Goal: Task Accomplishment & Management: Manage account settings

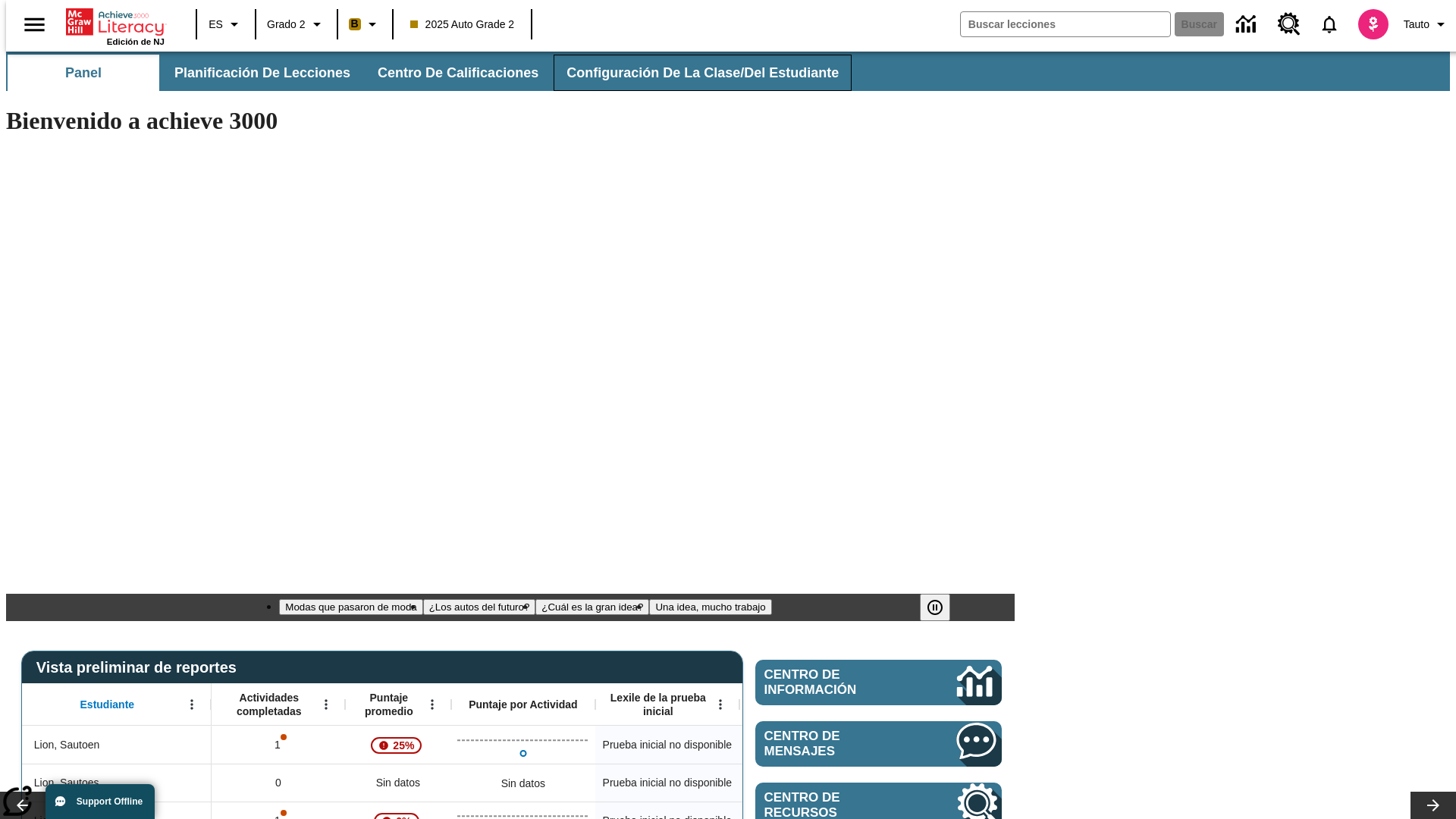
click at [687, 73] on span "Configuración de la clase/del estudiante" at bounding box center [702, 73] width 272 height 17
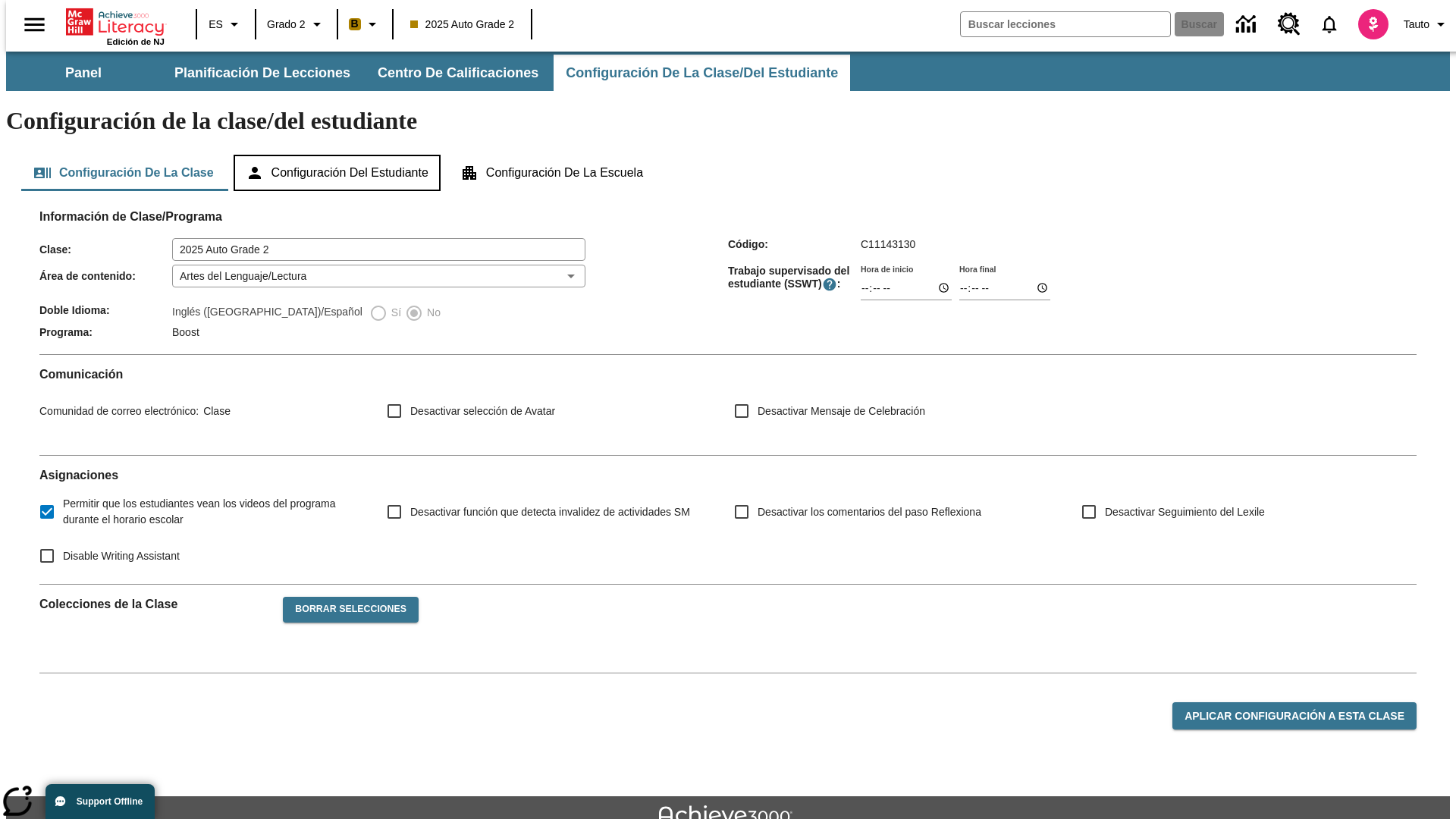
click at [338, 155] on button "Configuración del estudiante" at bounding box center [337, 173] width 207 height 36
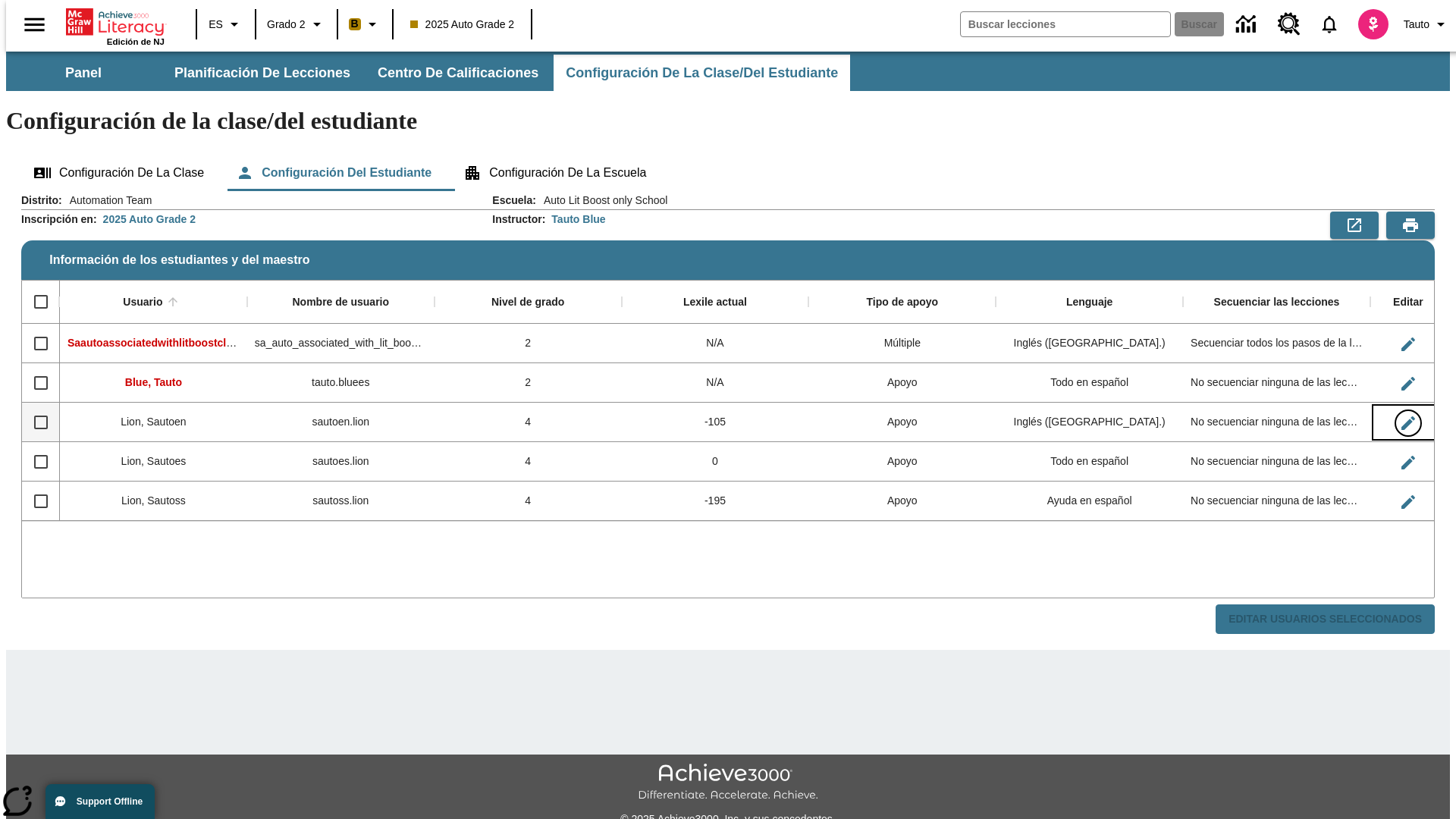
click at [1401, 416] on icon "Editar Usuario" at bounding box center [1407, 423] width 13 height 13
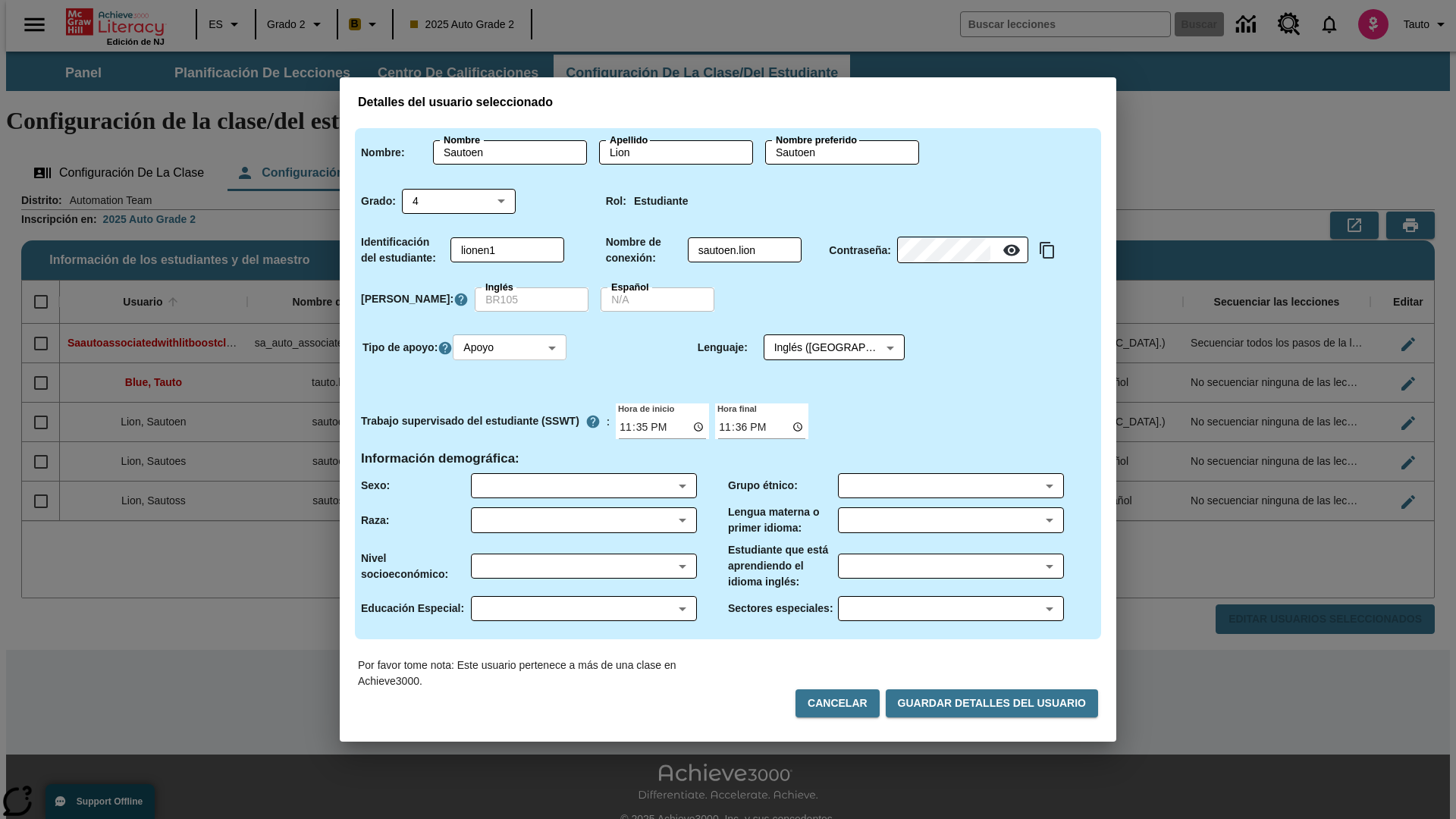
click at [512, 347] on body "Saltar al contenido principal Edición de NJ ES Grado 2 B 2025 Auto Grade 2 Busc…" at bounding box center [728, 451] width 1443 height 801
click at [512, 404] on li "Apoyo" at bounding box center [511, 404] width 114 height 25
click at [820, 347] on body "Saltar al contenido principal Edición de NJ ES Grado 2 B 2025 Auto Grade 2 Busc…" at bounding box center [728, 451] width 1443 height 801
click at [512, 347] on body "Saltar al contenido principal Edición de NJ ES Grado 2 B 2025 Auto Grade 2 Busc…" at bounding box center [728, 451] width 1443 height 801
click at [512, 429] on li "Enriquecimiento" at bounding box center [511, 429] width 114 height 25
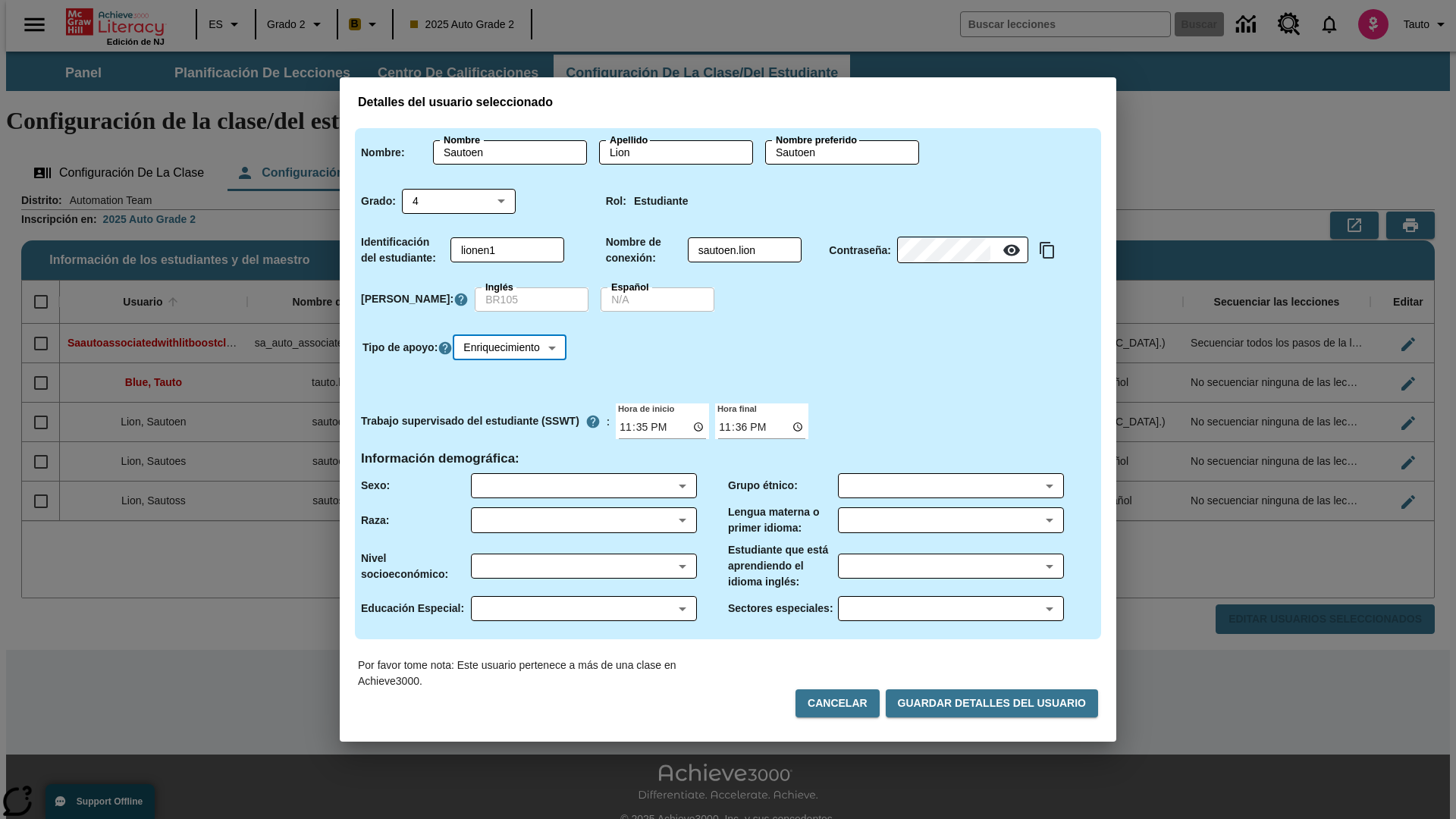
click at [514, 347] on body "Saltar al contenido principal Edición de NJ ES Grado 2 B 2025 Auto Grade 2 Busc…" at bounding box center [728, 451] width 1443 height 801
click at [514, 378] on li "Estándar" at bounding box center [514, 379] width 119 height 25
click at [512, 347] on body "Saltar al contenido principal Edición de NJ ES Grado 2 B 2025 Auto Grade 2 Busc…" at bounding box center [728, 451] width 1443 height 801
click at [512, 454] on li "Múltiple" at bounding box center [511, 454] width 114 height 25
type input "M"
